Goal: Information Seeking & Learning: Check status

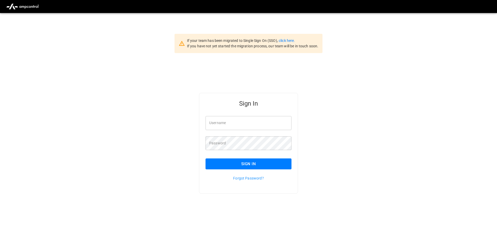
type input "**********"
click at [254, 122] on input "**********" at bounding box center [249, 123] width 86 height 14
click at [246, 167] on button "Sign In" at bounding box center [249, 164] width 86 height 11
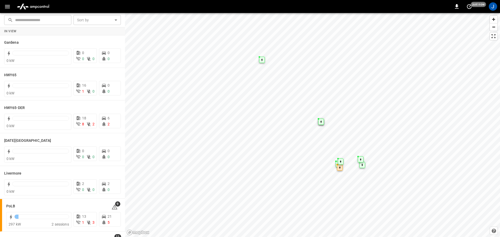
click at [8, 7] on icon "button" at bounding box center [7, 6] width 7 height 7
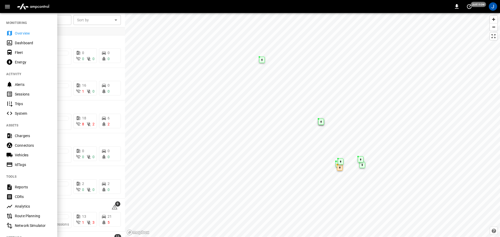
click at [21, 43] on div "Dashboard" at bounding box center [33, 42] width 36 height 5
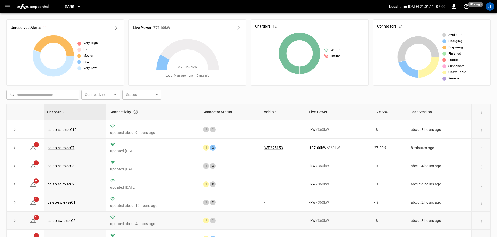
scroll to position [72, 0]
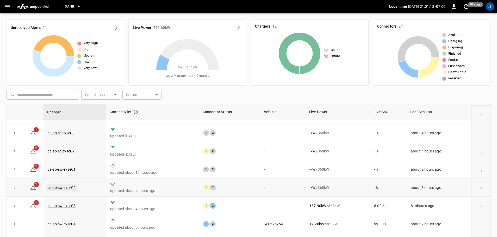
click at [66, 187] on link "ca-sb-sw-evseC2" at bounding box center [62, 188] width 30 height 6
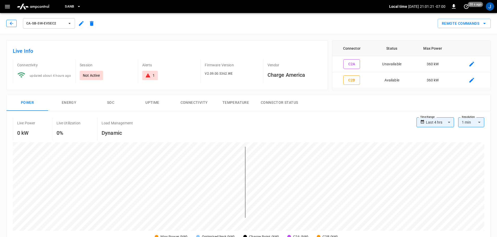
click at [11, 22] on icon "button" at bounding box center [11, 23] width 5 height 5
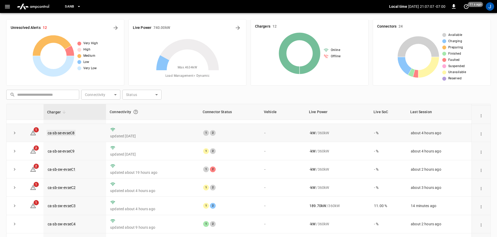
click at [63, 131] on link "ca-sb-se-evseC8" at bounding box center [61, 133] width 29 height 6
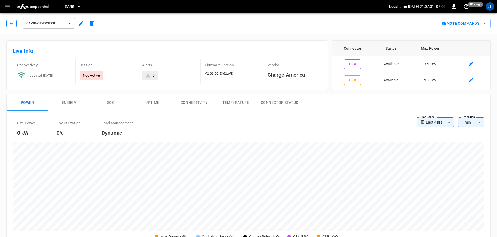
click at [11, 22] on icon "button" at bounding box center [11, 23] width 5 height 5
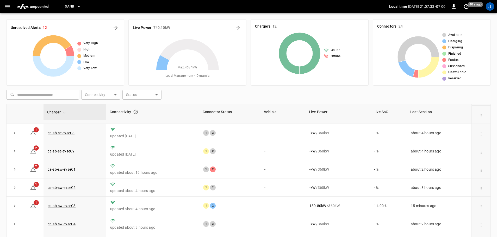
scroll to position [72, 0]
click at [61, 169] on link "ca-sb-sw-evseC1" at bounding box center [62, 170] width 30 height 6
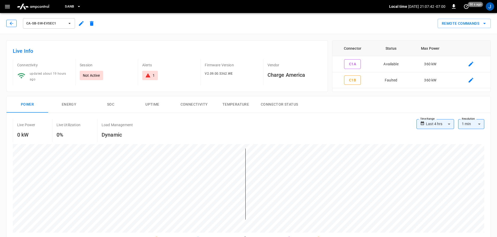
click at [11, 24] on icon "button" at bounding box center [11, 23] width 5 height 5
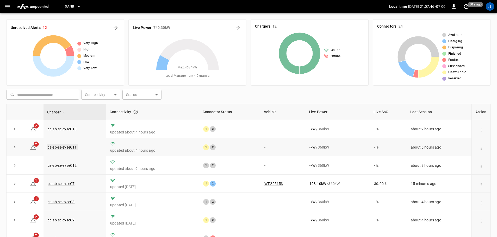
click at [60, 147] on link "ca-sb-se-evseC11" at bounding box center [62, 147] width 31 height 6
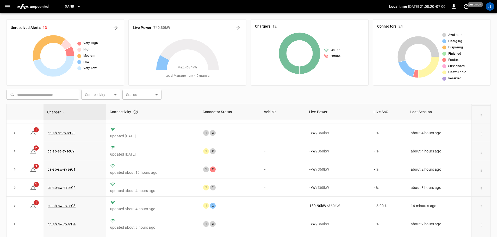
scroll to position [72, 0]
click at [61, 149] on link "ca-sb-se-evseC9" at bounding box center [61, 151] width 29 height 6
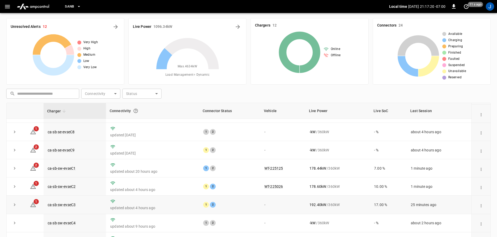
scroll to position [53, 0]
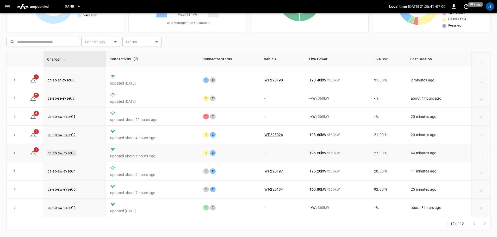
click at [65, 152] on link "ca-sb-sw-evseC3" at bounding box center [62, 153] width 30 height 6
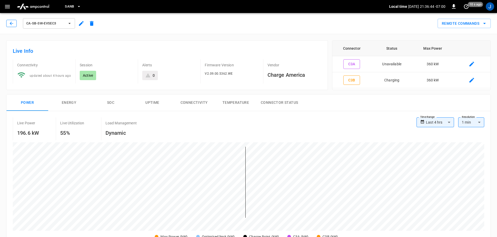
click at [9, 22] on icon "button" at bounding box center [11, 23] width 5 height 5
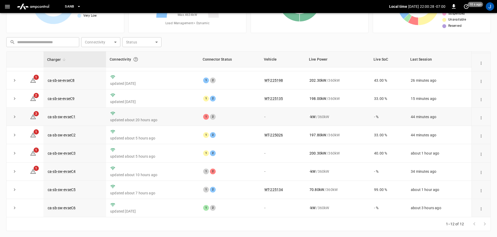
scroll to position [53, 0]
click at [60, 115] on link "ca-sb-sw-evseC1" at bounding box center [62, 117] width 30 height 6
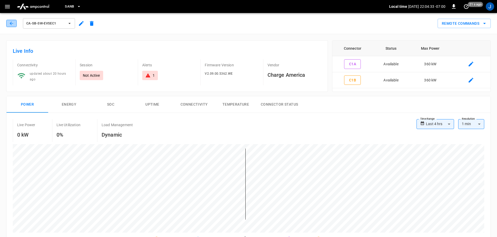
click at [12, 24] on icon "button" at bounding box center [11, 23] width 5 height 5
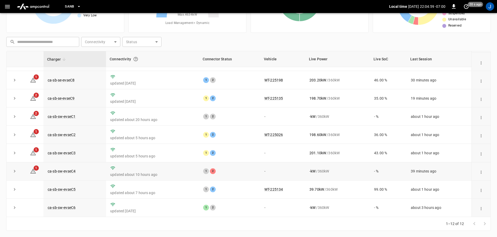
scroll to position [72, 0]
click at [55, 116] on link "ca-sb-sw-evseC1" at bounding box center [62, 117] width 30 height 6
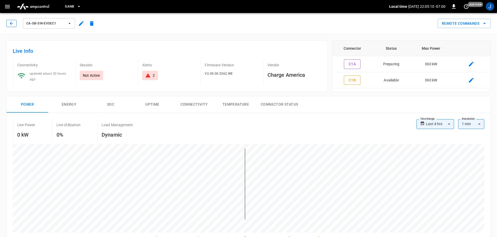
click at [11, 21] on icon "button" at bounding box center [11, 23] width 5 height 5
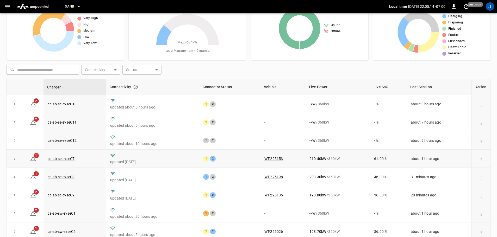
scroll to position [53, 0]
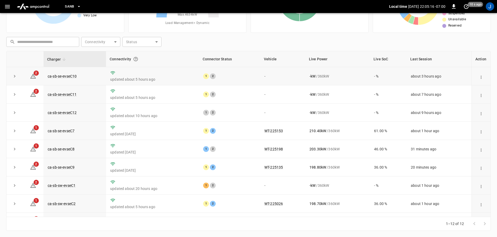
click at [15, 76] on icon "expand row" at bounding box center [15, 76] width 2 height 3
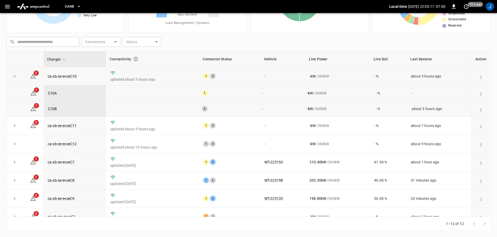
click at [15, 76] on icon "expand row" at bounding box center [14, 76] width 5 height 5
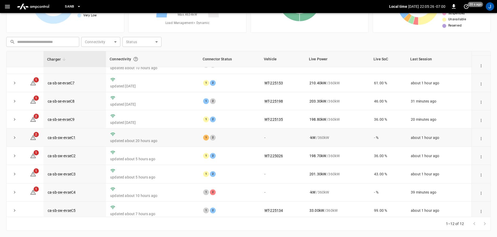
scroll to position [72, 0]
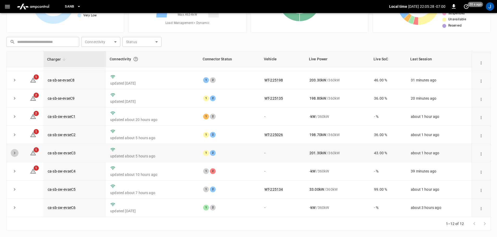
click at [13, 153] on icon "expand row" at bounding box center [14, 153] width 5 height 5
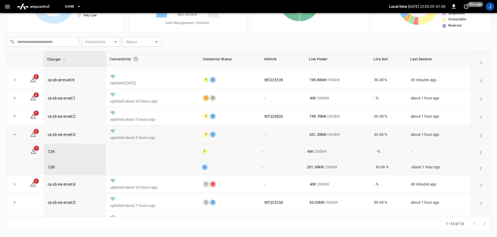
scroll to position [104, 0]
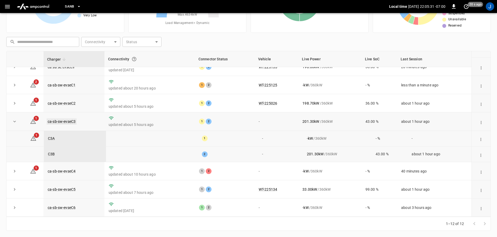
click at [61, 120] on link "ca-sb-sw-evseC3" at bounding box center [62, 122] width 30 height 6
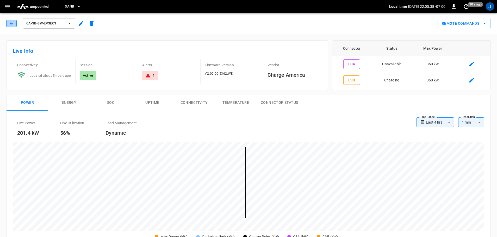
click at [14, 22] on icon "button" at bounding box center [11, 23] width 5 height 5
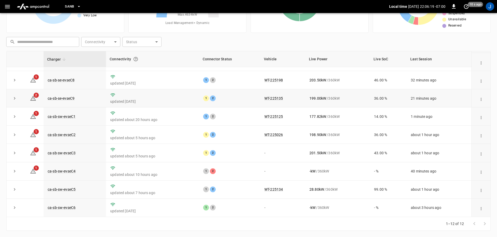
scroll to position [72, 0]
click at [58, 152] on link "ca-sb-sw-evseC3" at bounding box center [62, 153] width 30 height 6
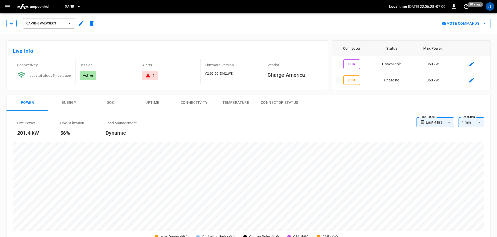
click at [12, 20] on button "button" at bounding box center [11, 23] width 10 height 7
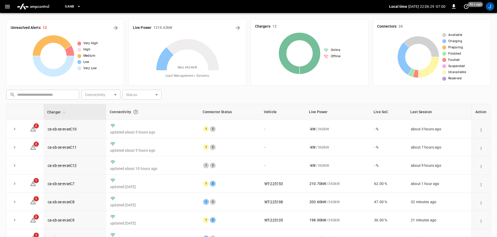
scroll to position [53, 0]
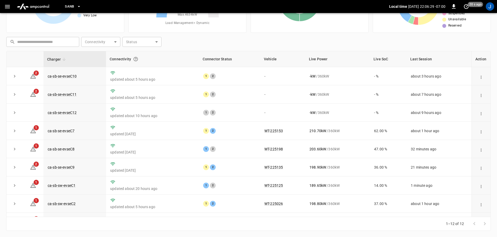
click at [3, 7] on button "button" at bounding box center [7, 7] width 11 height 10
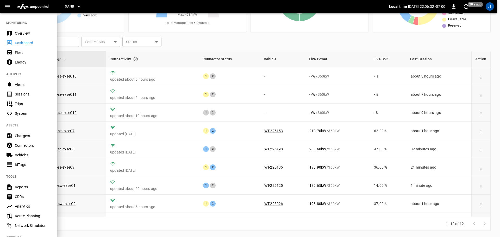
click at [275, 92] on div at bounding box center [250, 118] width 500 height 237
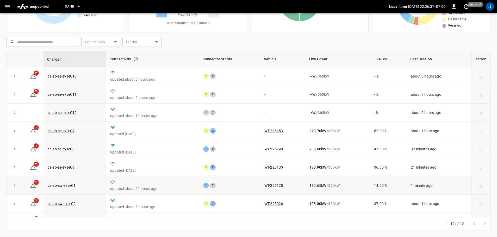
scroll to position [52, 0]
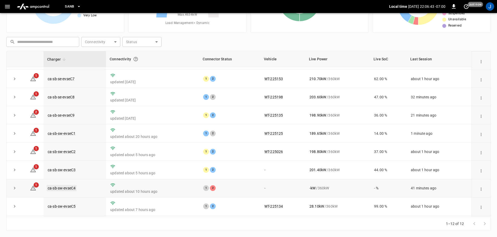
click at [64, 192] on link "ca-sb-sw-evseC4" at bounding box center [62, 188] width 30 height 6
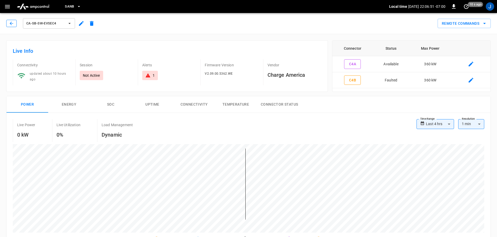
click at [8, 23] on button "button" at bounding box center [11, 23] width 10 height 7
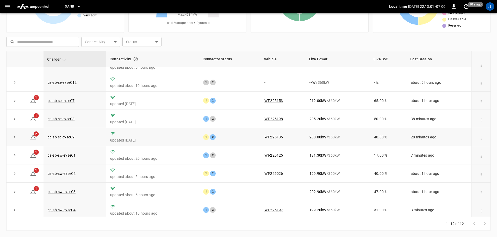
scroll to position [72, 0]
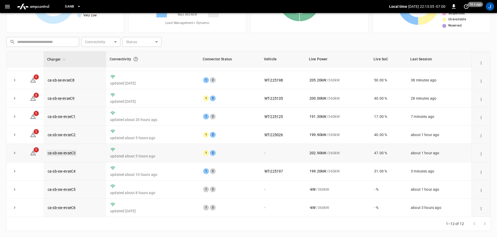
click at [60, 152] on link "ca-sb-sw-evseC3" at bounding box center [62, 153] width 30 height 6
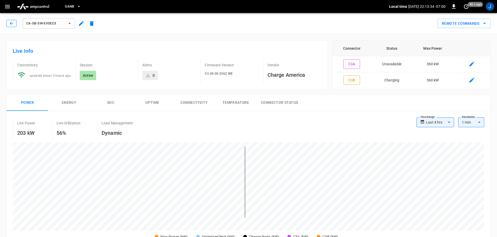
click at [10, 23] on icon "button" at bounding box center [11, 23] width 3 height 3
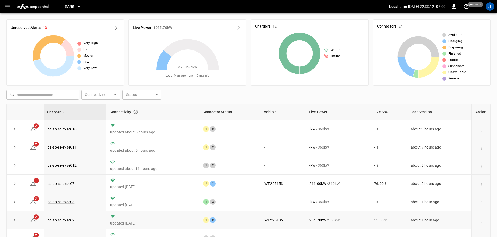
scroll to position [72, 0]
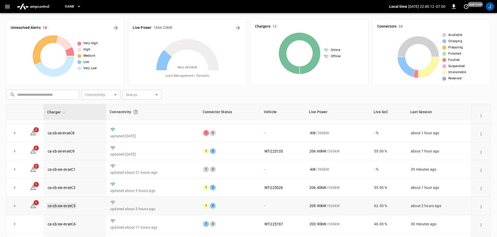
click at [60, 206] on link "ca-sb-sw-evseC3" at bounding box center [62, 206] width 30 height 6
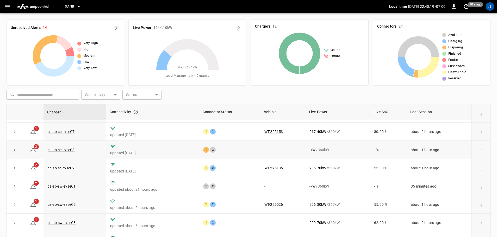
scroll to position [72, 0]
